Goal: Information Seeking & Learning: Check status

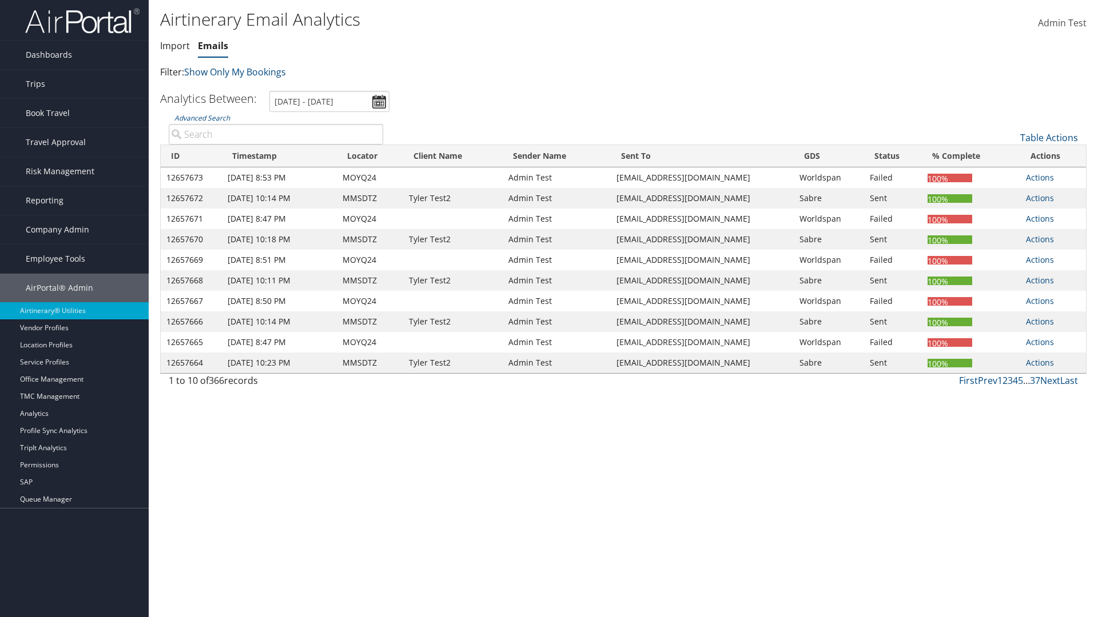
click at [213, 46] on link "Emails" at bounding box center [213, 45] width 30 height 13
click at [202, 118] on link "Advanced Search" at bounding box center [201, 118] width 55 height 10
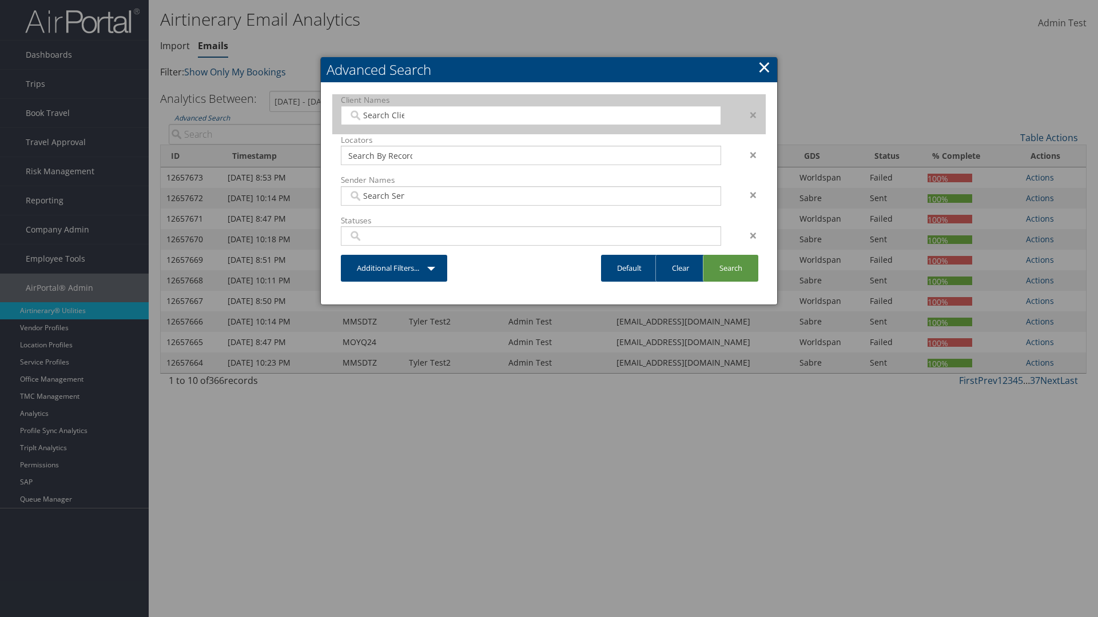
click at [380, 115] on input "search" at bounding box center [380, 115] width 64 height 11
type input "[PERSON_NAME] Business Travel"
type input "72"
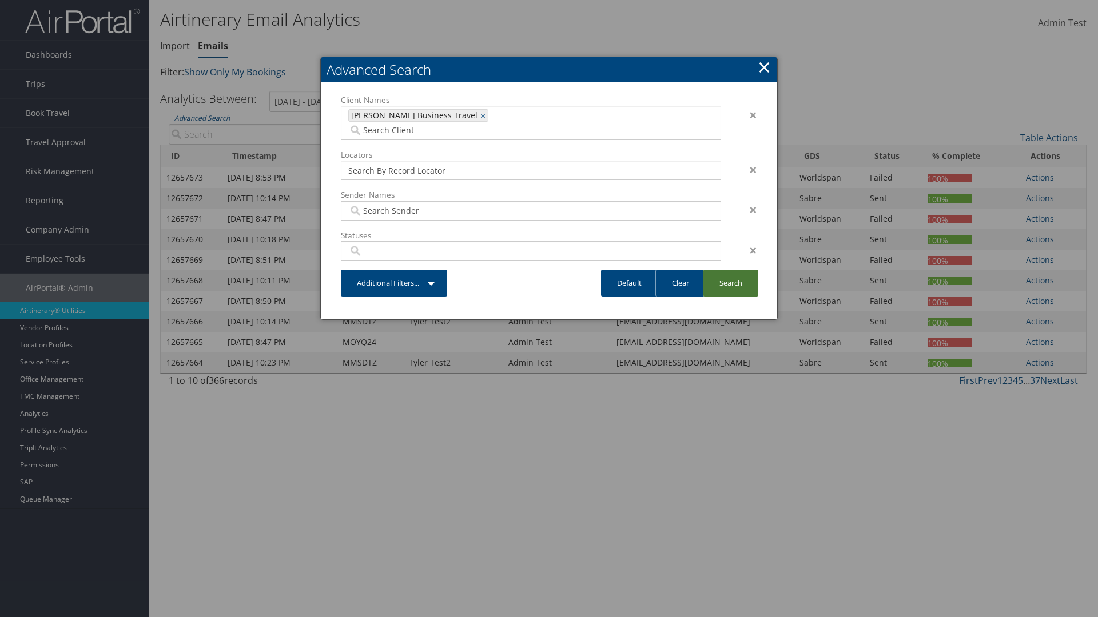
click at [730, 270] on link "Search" at bounding box center [730, 283] width 55 height 27
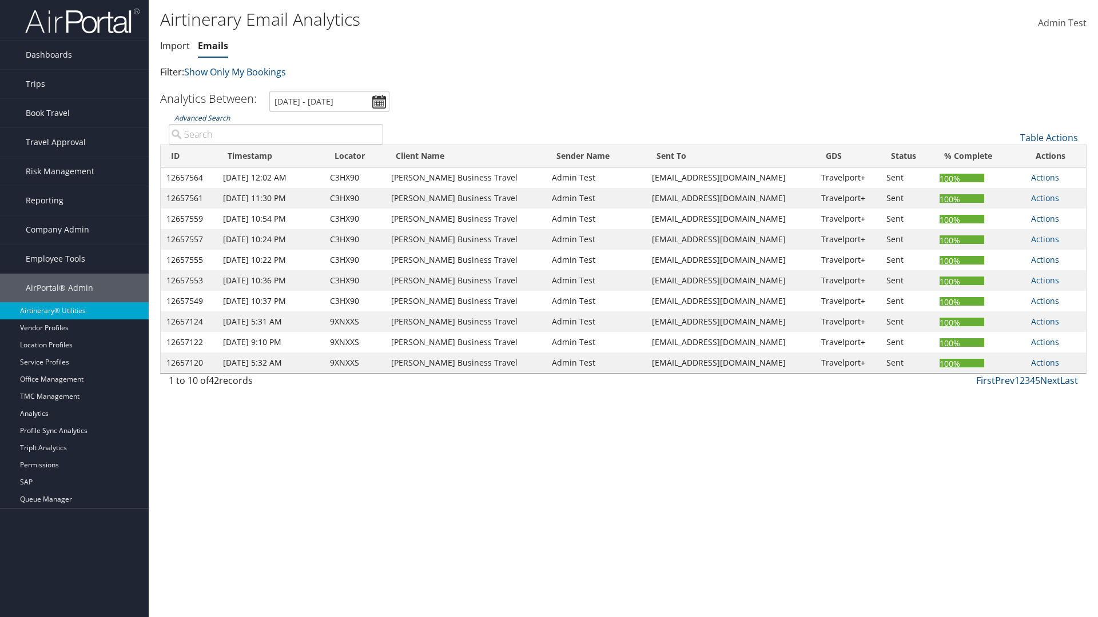
click at [202, 118] on link "Advanced Search" at bounding box center [201, 118] width 55 height 10
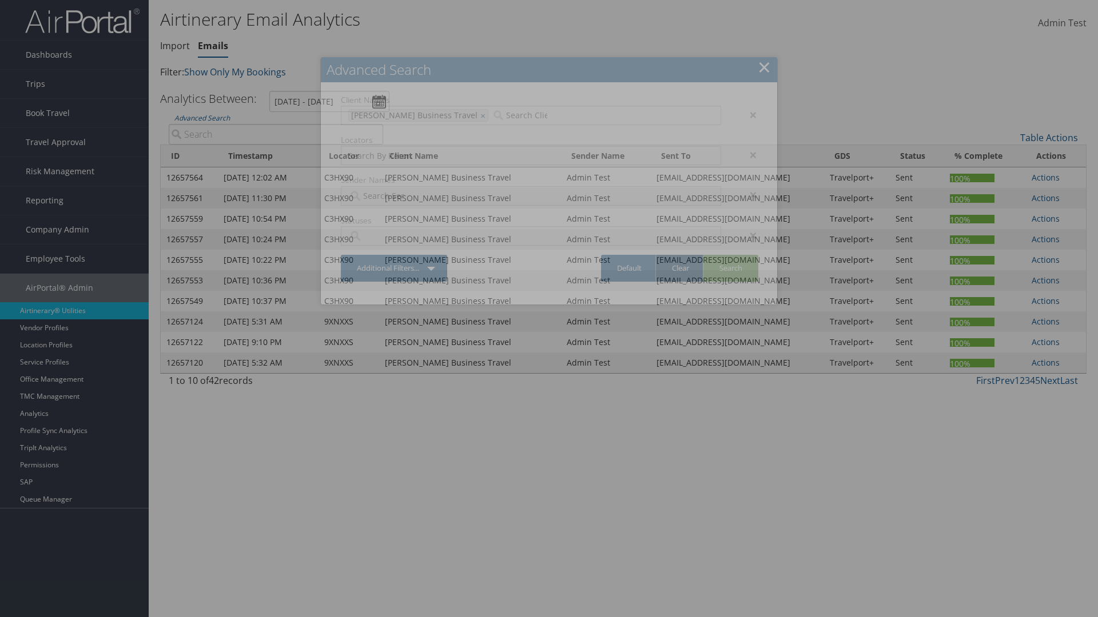
click at [680, 268] on link "Clear" at bounding box center [680, 268] width 50 height 27
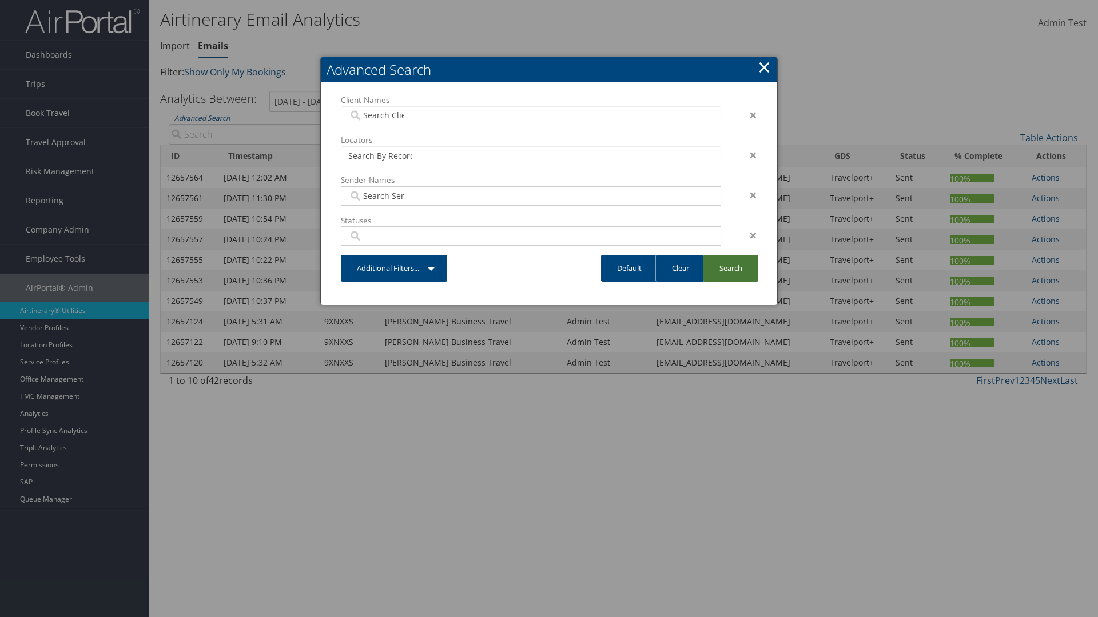
click at [730, 268] on link "Search" at bounding box center [730, 268] width 55 height 27
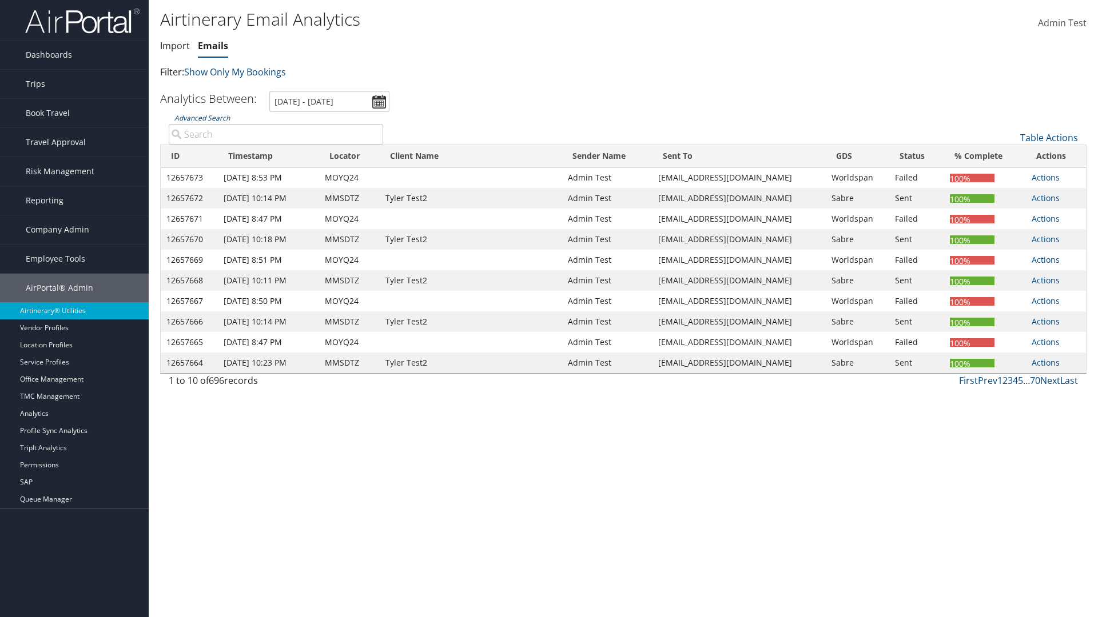
click at [202, 118] on link "Advanced Search" at bounding box center [201, 118] width 55 height 10
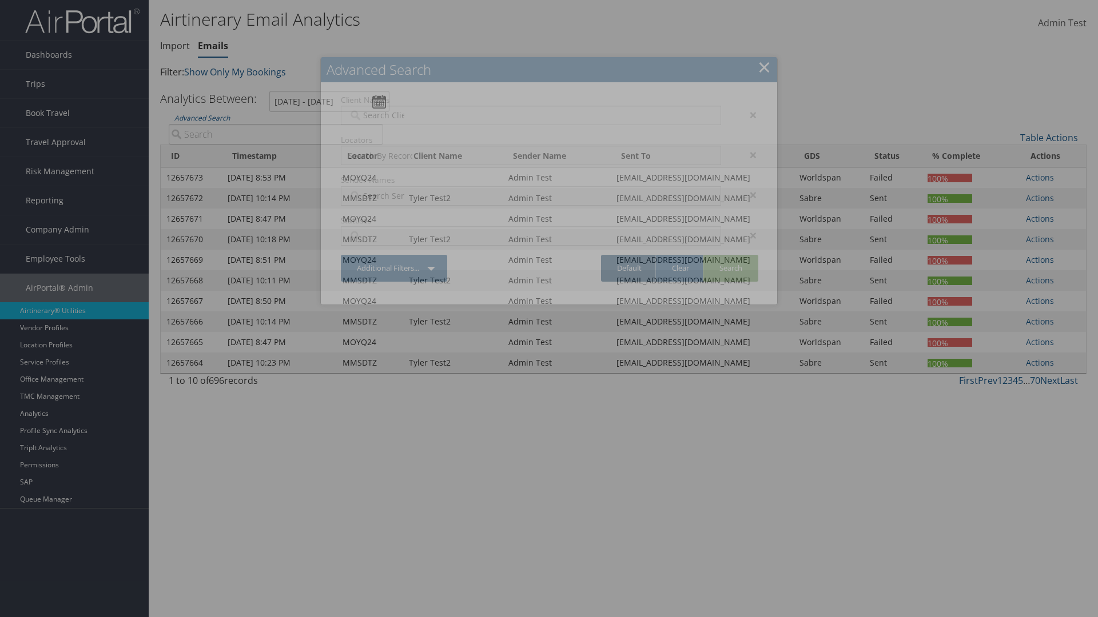
click at [629, 268] on link "Default" at bounding box center [629, 268] width 57 height 27
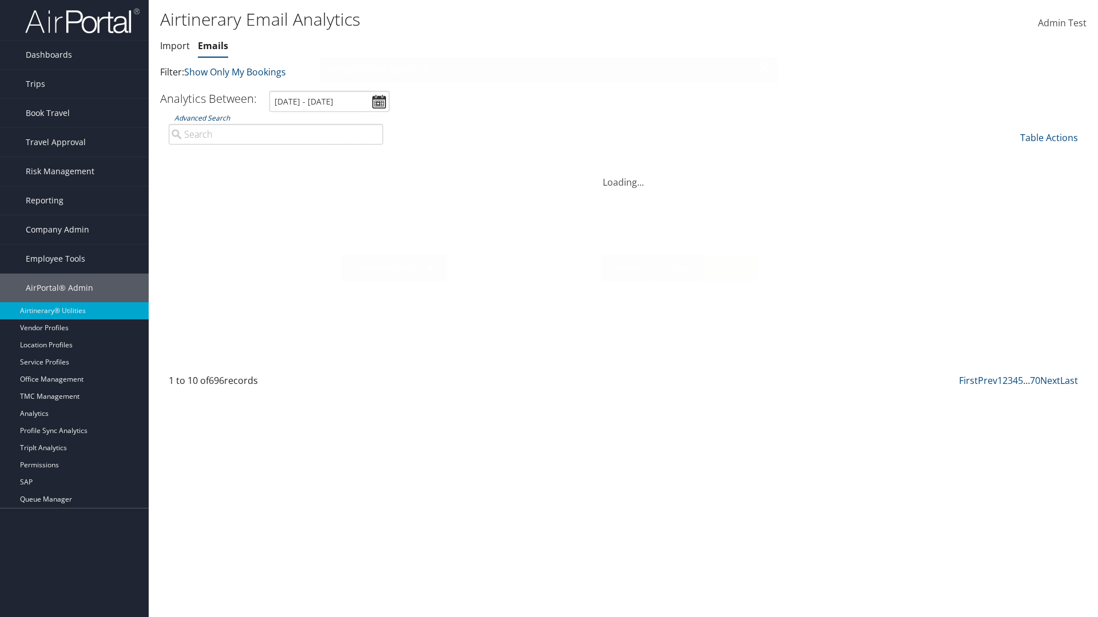
click at [202, 118] on link "Advanced Search" at bounding box center [201, 118] width 55 height 10
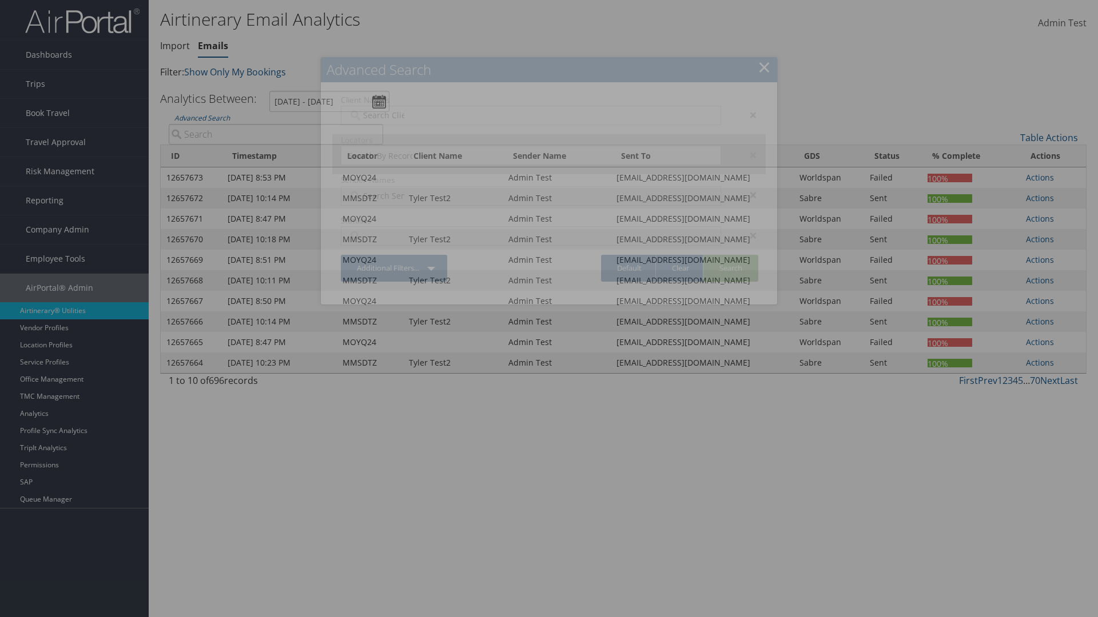
click at [747, 114] on div "×" at bounding box center [747, 115] width 36 height 14
click at [747, 148] on div "×" at bounding box center [747, 155] width 36 height 14
click at [747, 188] on div "×" at bounding box center [747, 195] width 36 height 14
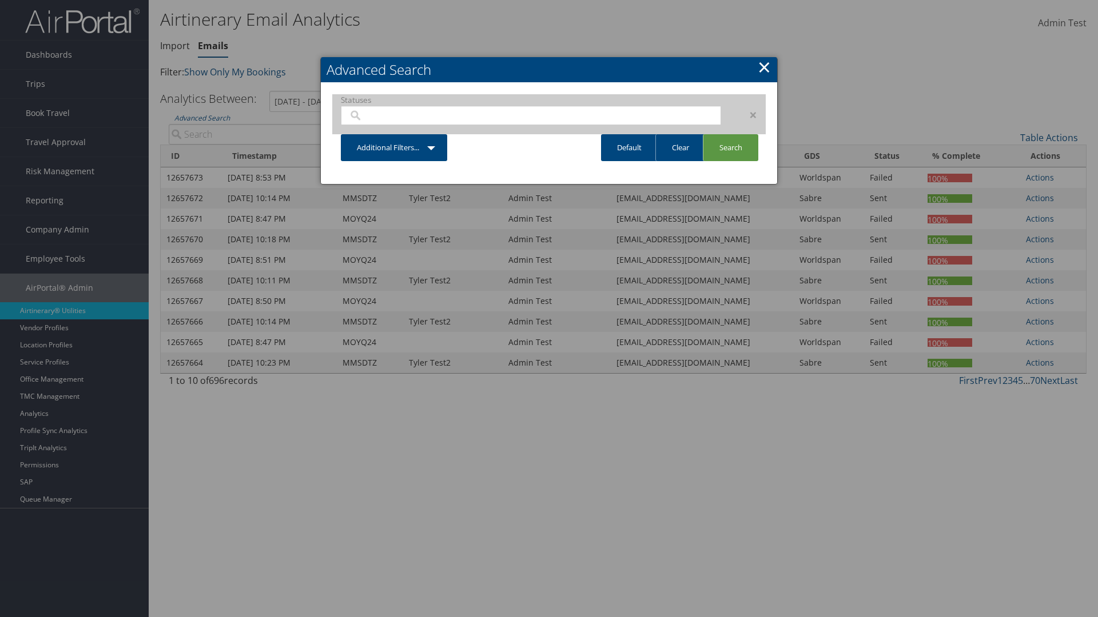
click at [747, 114] on div "×" at bounding box center [747, 115] width 36 height 14
